Goal: Task Accomplishment & Management: Use online tool/utility

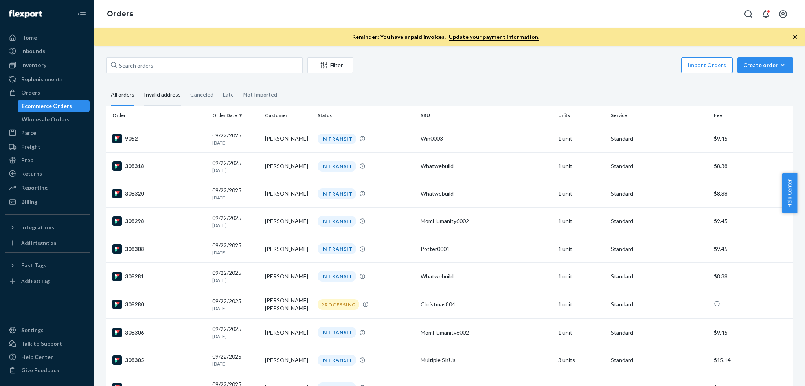
click at [147, 92] on div "Invalid address" at bounding box center [162, 95] width 37 height 22
click at [139, 84] on input "Invalid address" at bounding box center [139, 84] width 0 height 0
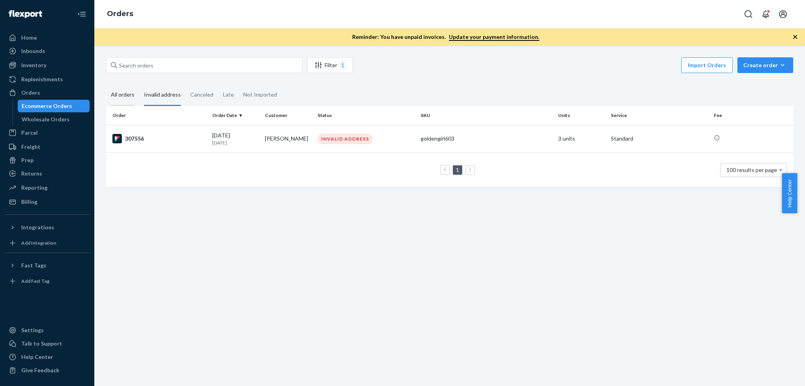
click at [110, 102] on div "All orders" at bounding box center [122, 95] width 33 height 22
click at [106, 84] on input "All orders" at bounding box center [106, 84] width 0 height 0
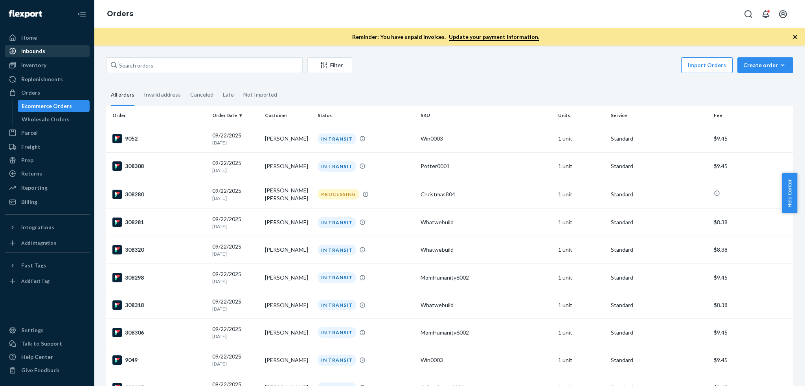
click at [52, 50] on div "Inbounds" at bounding box center [47, 51] width 83 height 11
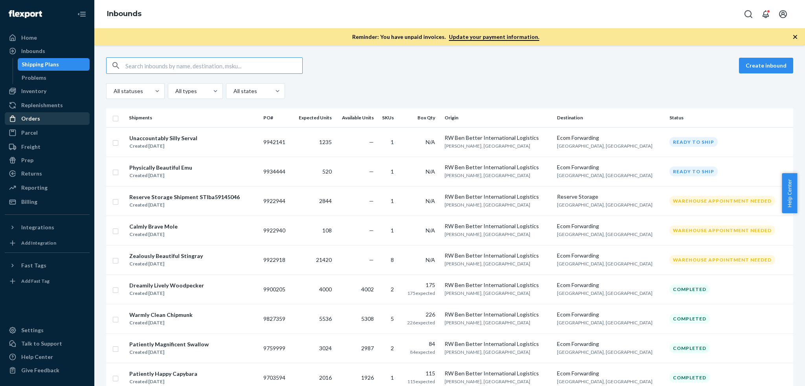
click at [46, 117] on div "Orders" at bounding box center [47, 118] width 83 height 11
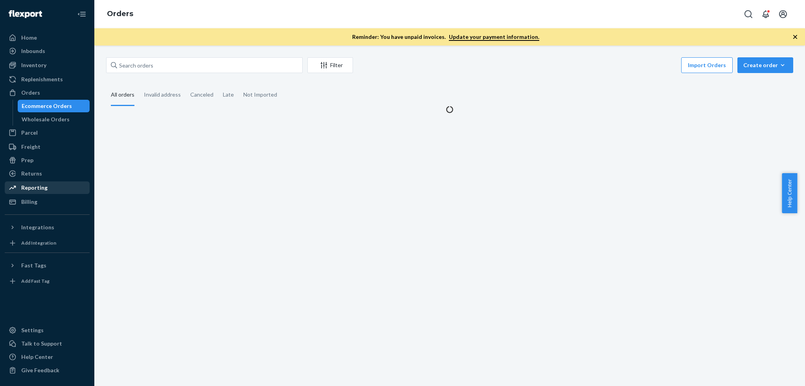
click at [33, 184] on div "Reporting" at bounding box center [34, 188] width 26 height 8
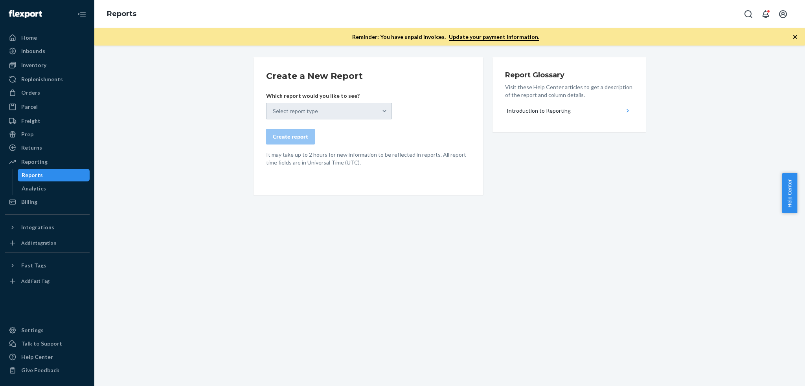
click at [341, 106] on div "Select report type" at bounding box center [329, 111] width 126 height 17
click at [342, 110] on div "Select report type" at bounding box center [329, 111] width 126 height 17
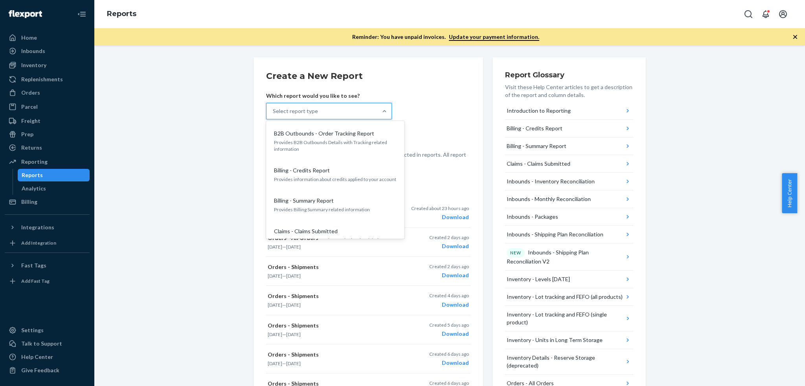
click at [342, 110] on div "Select report type" at bounding box center [321, 111] width 111 height 16
click at [273, 110] on input "option B2B Outbounds - Order Tracking Report focused, 1 of 27. 27 results avail…" at bounding box center [273, 111] width 1 height 8
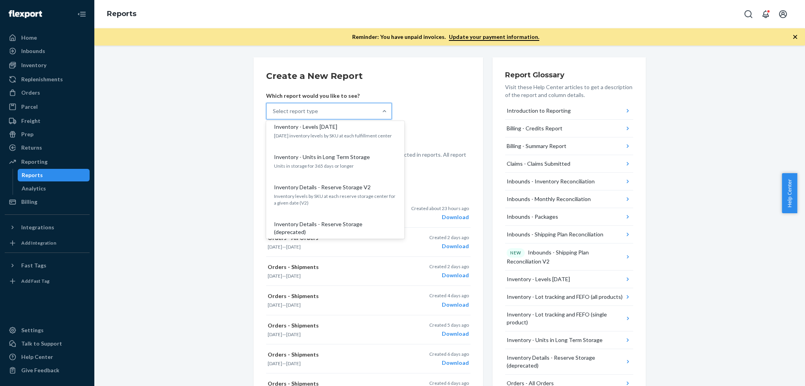
scroll to position [419, 0]
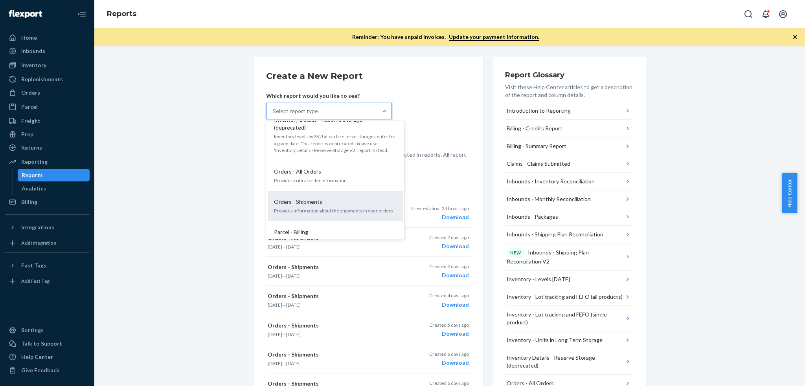
click at [324, 198] on div "Orders - Shipments" at bounding box center [334, 202] width 126 height 8
click at [273, 115] on input "option Orders - Shipments focused, 15 of 27. 27 results available. Use Up and D…" at bounding box center [273, 111] width 1 height 8
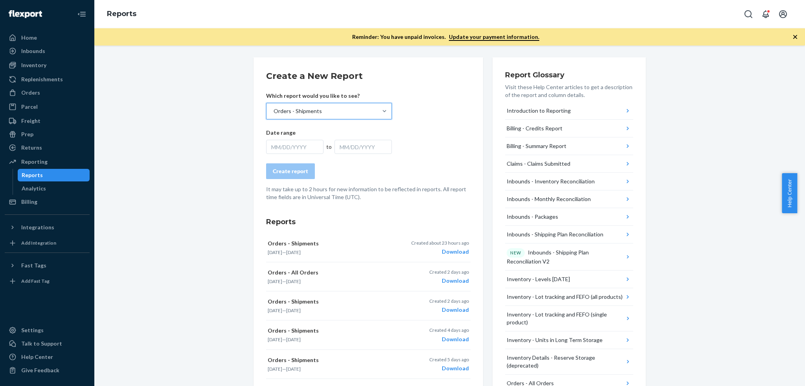
click at [293, 145] on div "MM/DD/YYYY" at bounding box center [294, 147] width 57 height 14
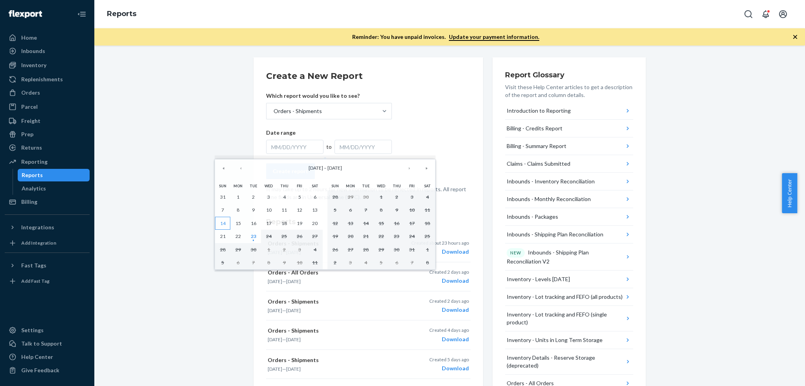
click at [220, 222] on abbr "14" at bounding box center [223, 223] width 6 height 6
click at [253, 234] on abbr "23" at bounding box center [254, 236] width 6 height 6
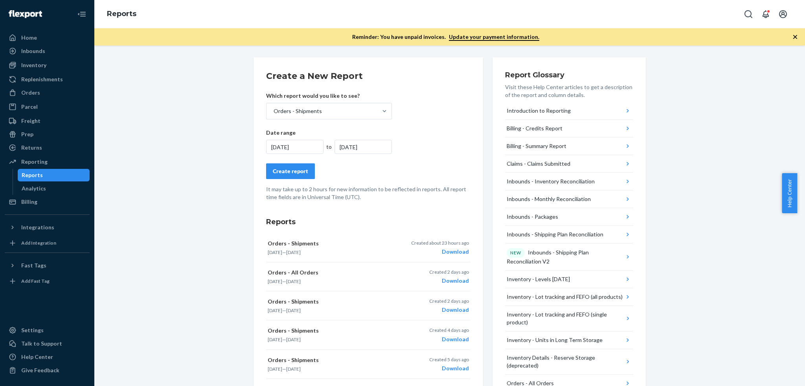
click at [274, 170] on div "Create report" at bounding box center [290, 171] width 35 height 8
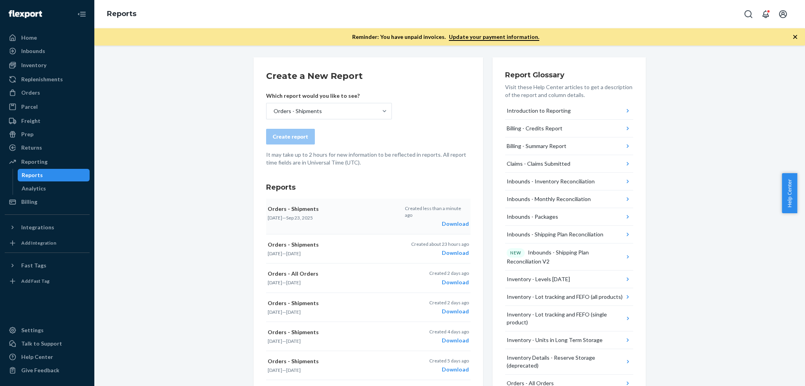
click at [451, 220] on div "Download" at bounding box center [437, 224] width 64 height 8
